Goal: Transaction & Acquisition: Purchase product/service

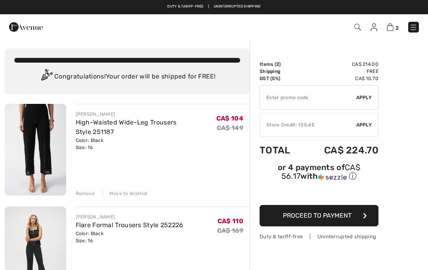
click at [308, 96] on input "TEXT" at bounding box center [308, 98] width 96 height 24
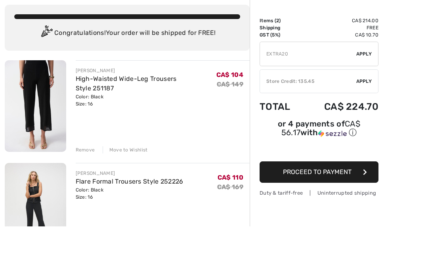
type input "EXTRA20"
click at [371, 94] on span "Apply" at bounding box center [364, 97] width 16 height 7
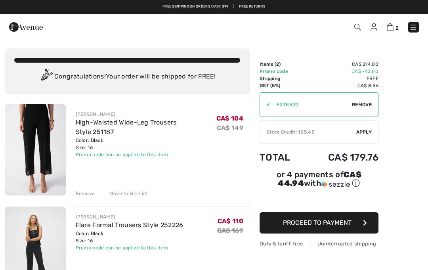
click at [357, 22] on span at bounding box center [357, 27] width 8 height 10
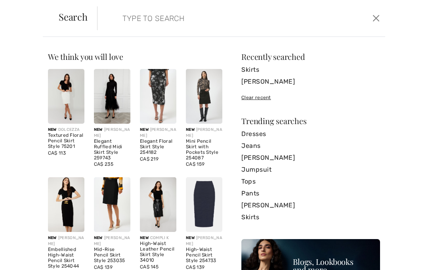
click at [195, 19] on input "search" at bounding box center [212, 18] width 191 height 24
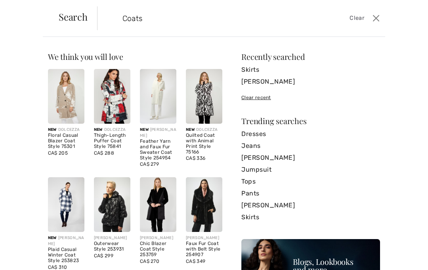
type input "Coats"
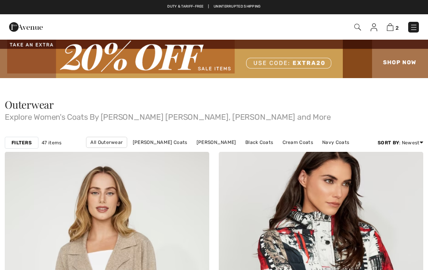
checkbox input "true"
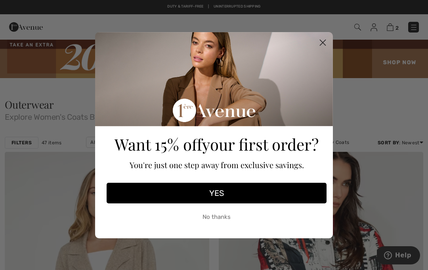
click at [323, 42] on icon "Close dialog" at bounding box center [323, 43] width 6 height 6
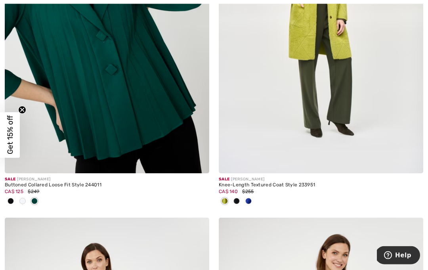
scroll to position [4933, 0]
click at [330, 149] on img at bounding box center [321, 19] width 204 height 307
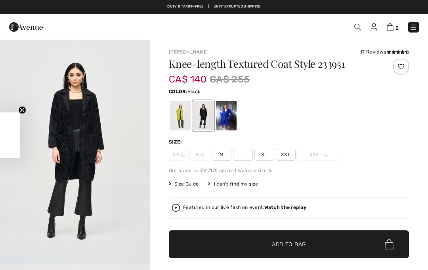
checkbox input "true"
click at [185, 123] on div at bounding box center [180, 116] width 21 height 30
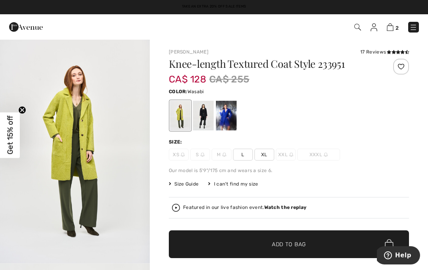
click at [267, 153] on span "XL" at bounding box center [264, 155] width 20 height 12
click at [275, 248] on span "Add to Bag" at bounding box center [289, 244] width 34 height 8
click at [393, 29] on img at bounding box center [390, 27] width 7 height 8
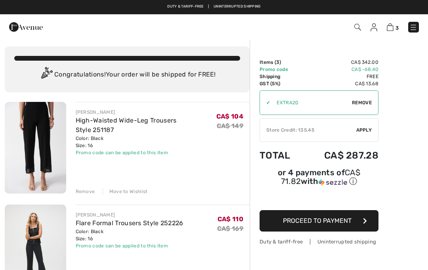
scroll to position [2, 0]
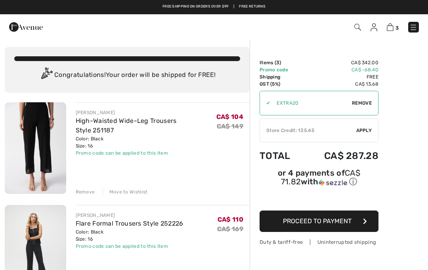
click at [79, 195] on div "Remove" at bounding box center [85, 191] width 19 height 7
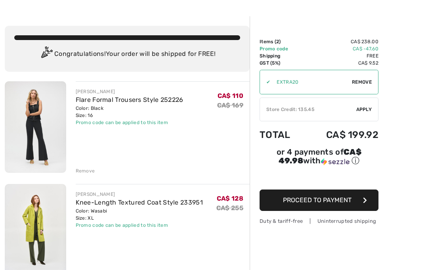
scroll to position [23, 0]
